Goal: Transaction & Acquisition: Subscribe to service/newsletter

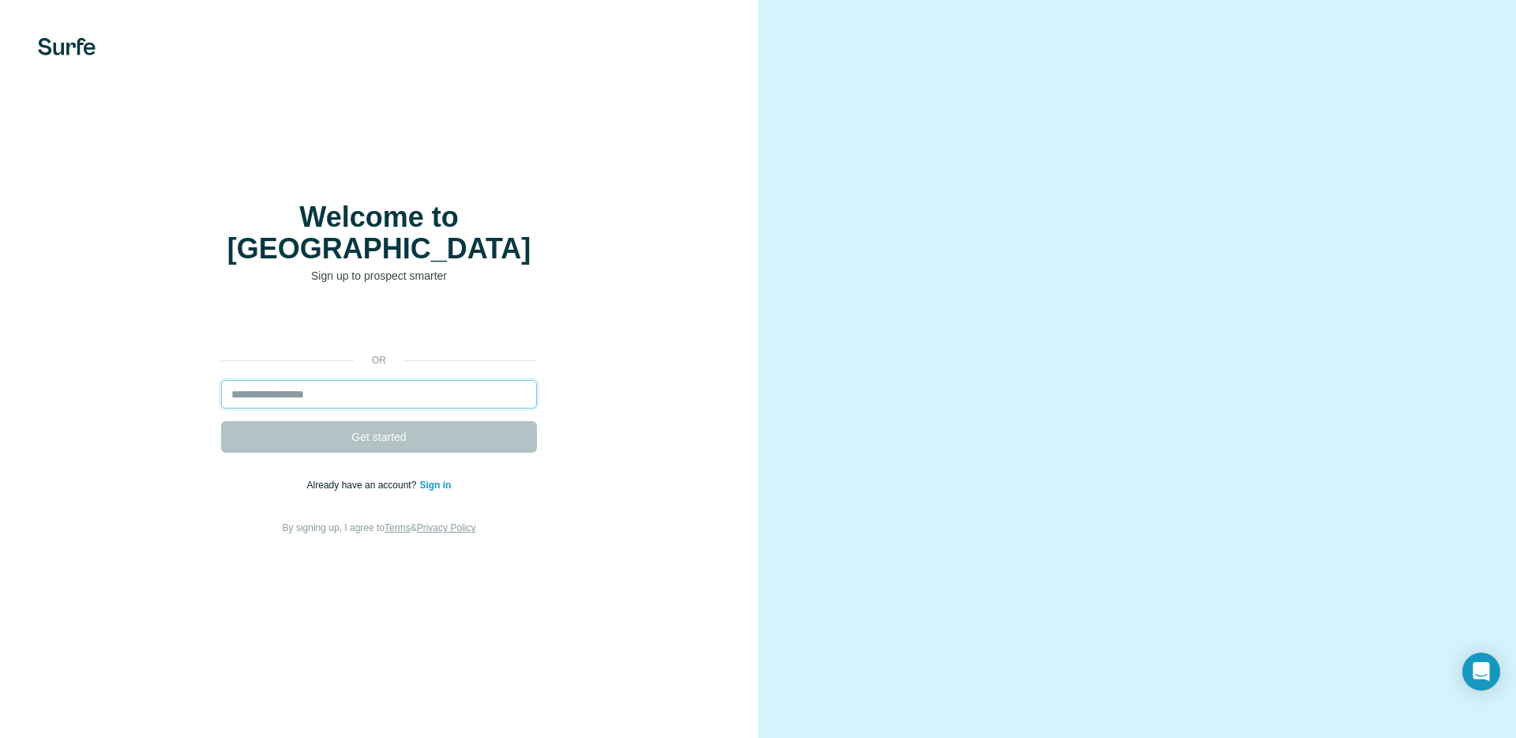
click at [380, 380] on input "email" at bounding box center [379, 394] width 316 height 28
click at [396, 380] on input "email" at bounding box center [379, 394] width 316 height 28
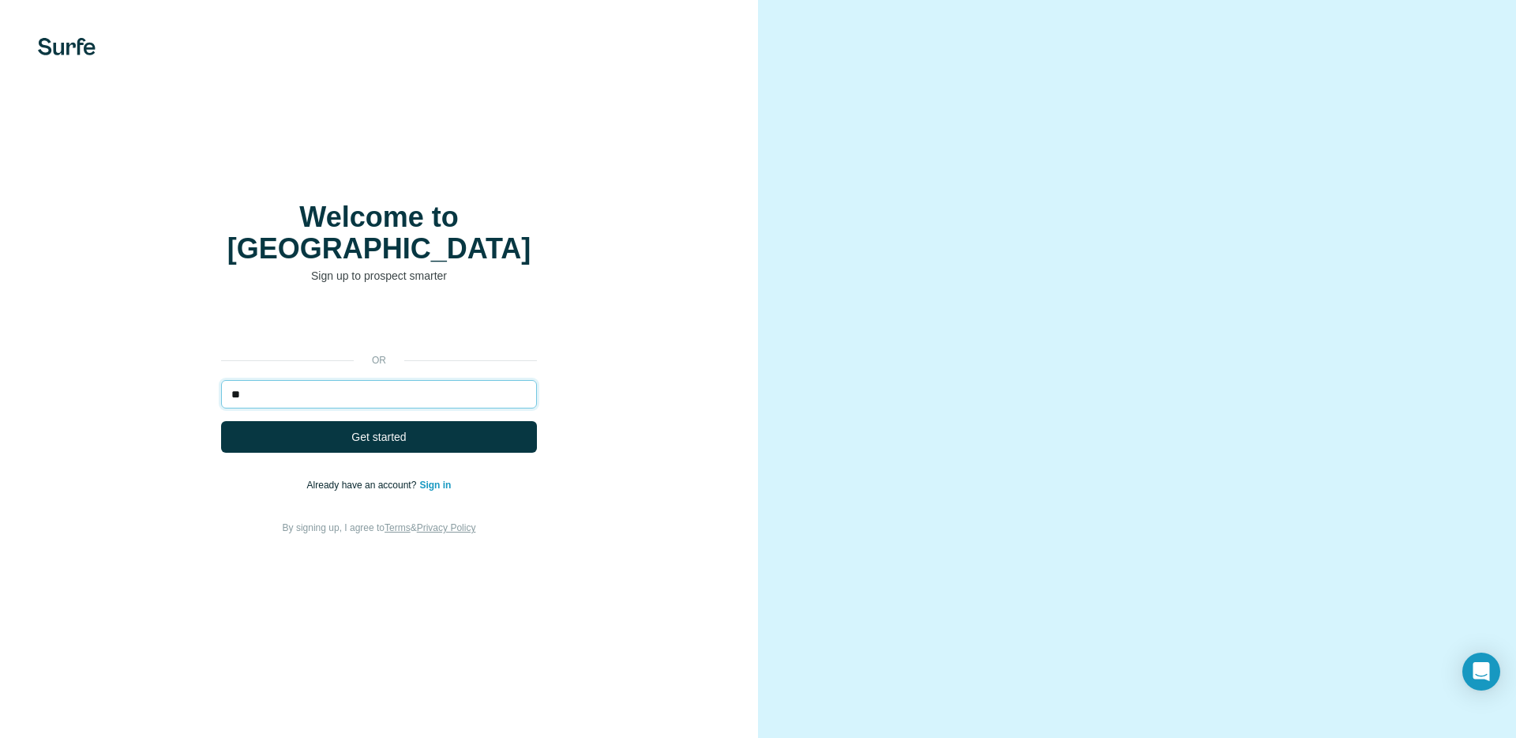
type input "*"
type input "**********"
click at [221, 421] on button "Get started" at bounding box center [379, 437] width 316 height 32
click at [426, 421] on button "Get started" at bounding box center [379, 437] width 316 height 32
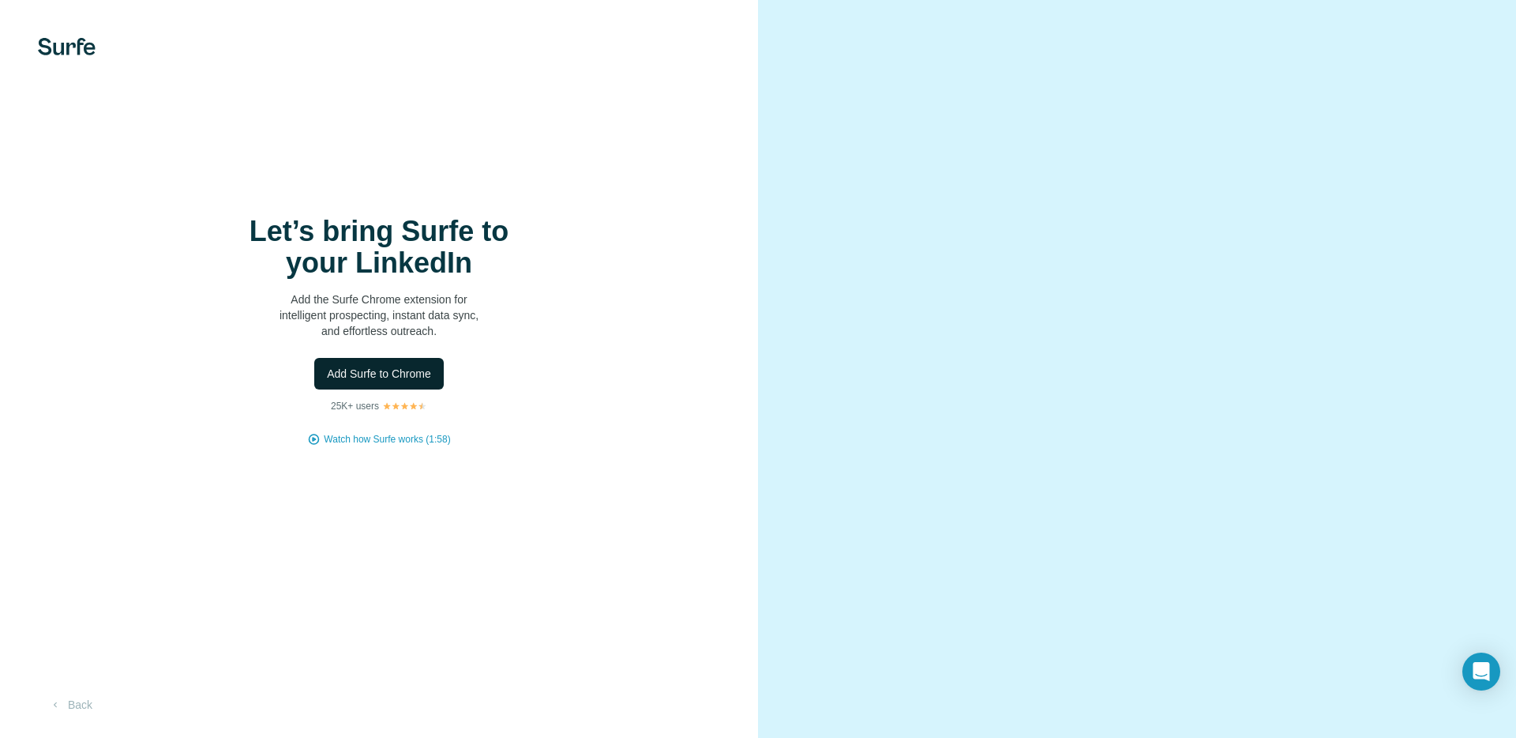
click at [419, 370] on span "Add Surfe to Chrome" at bounding box center [379, 374] width 104 height 16
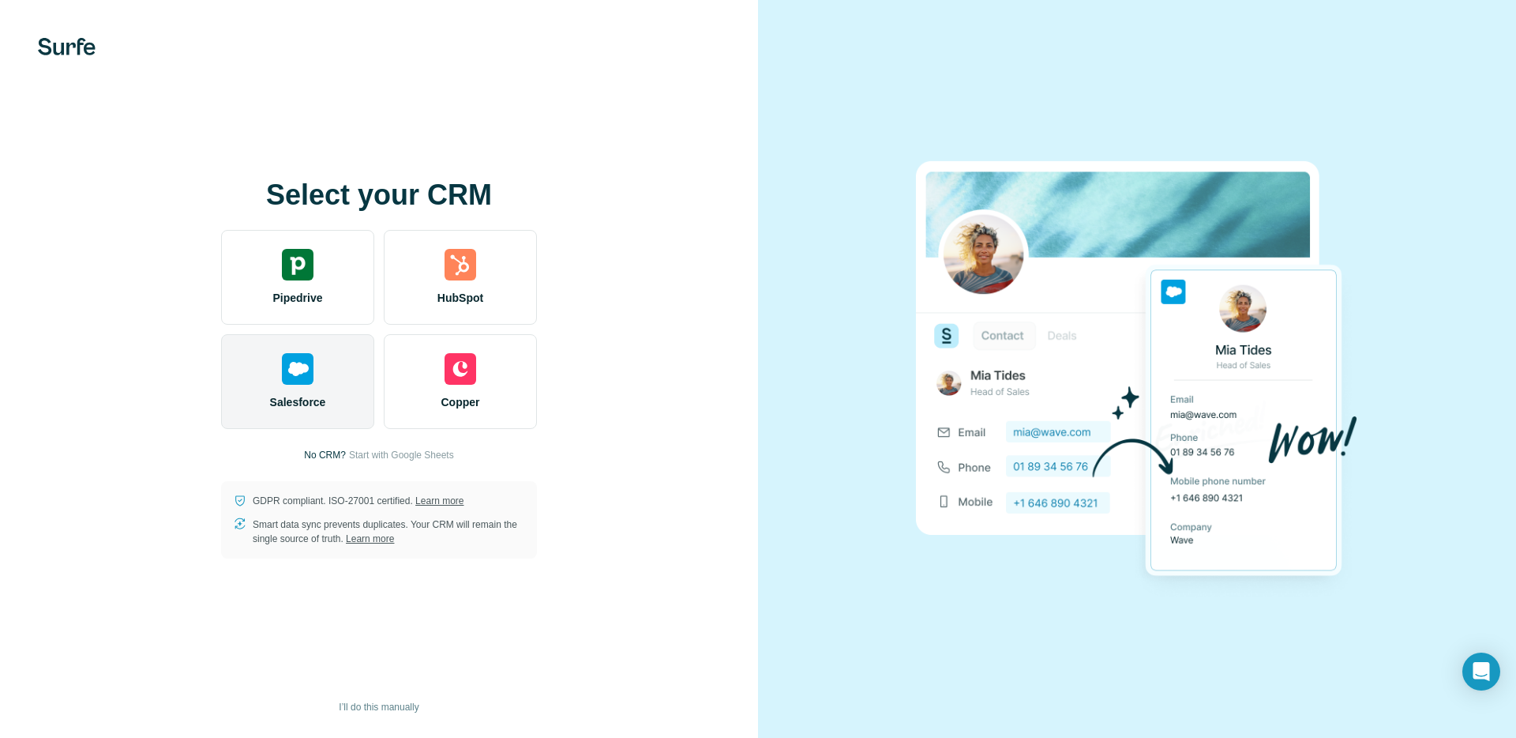
click at [325, 378] on div "Salesforce" at bounding box center [297, 381] width 153 height 95
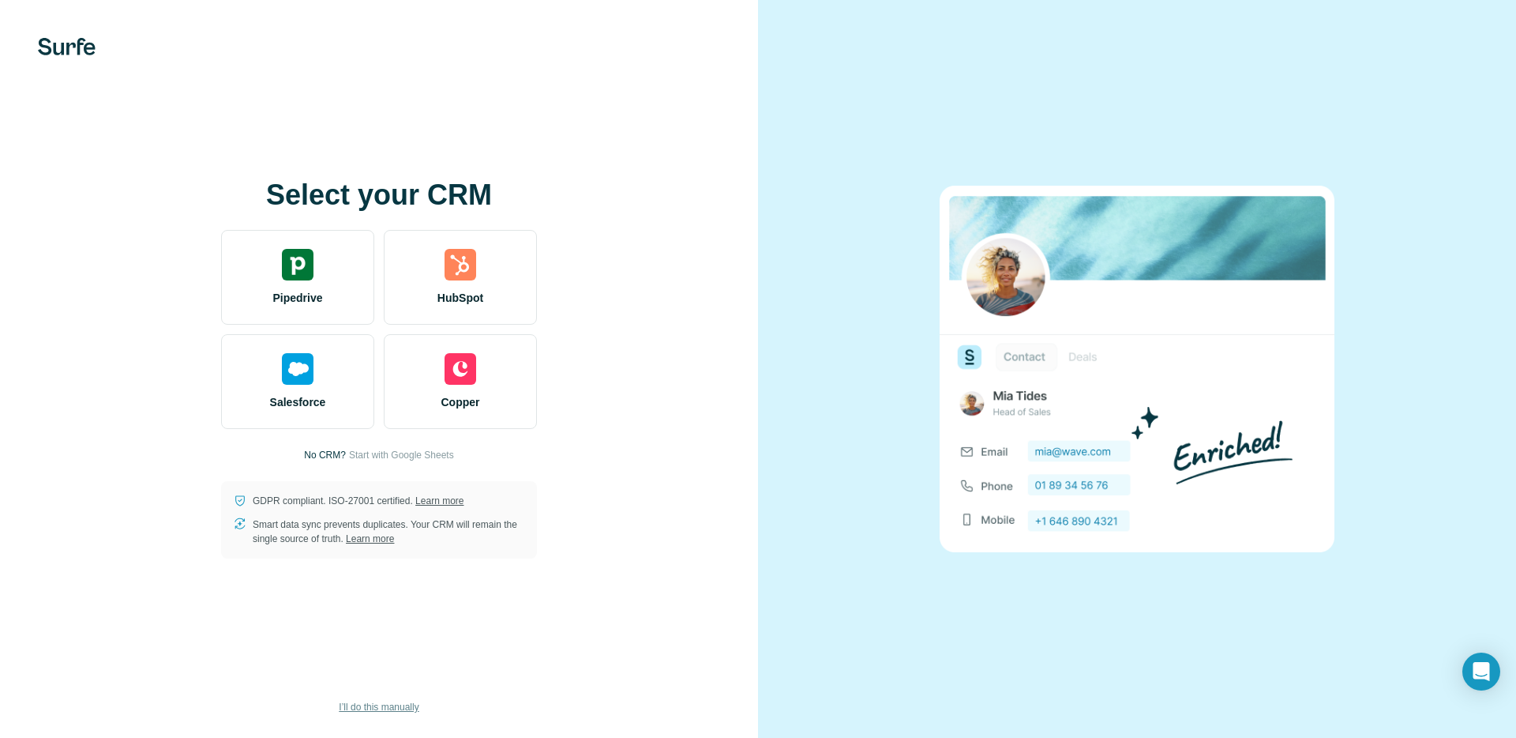
click at [403, 709] on span "I’ll do this manually" at bounding box center [379, 707] width 80 height 14
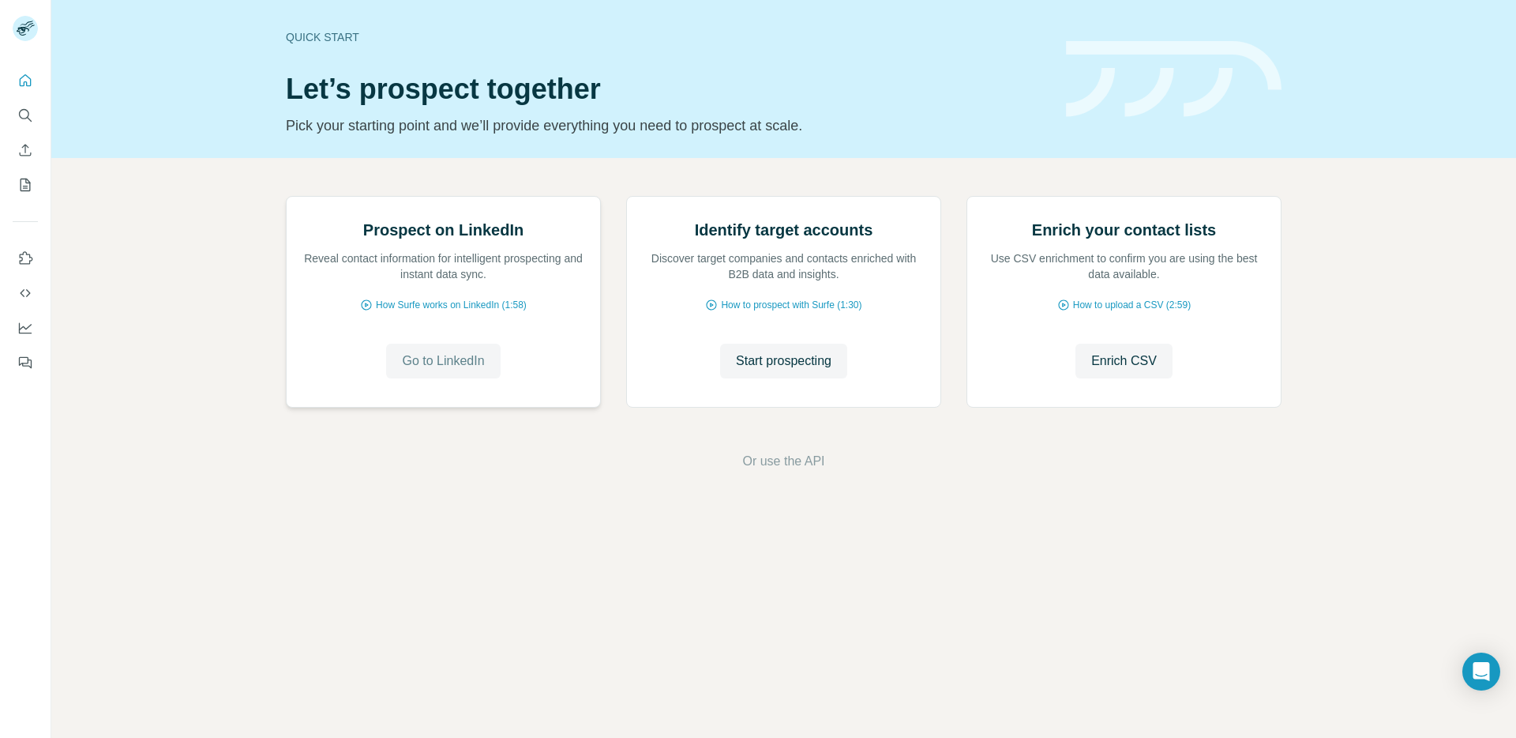
click at [476, 370] on span "Go to LinkedIn" at bounding box center [443, 360] width 82 height 19
